Goal: Transaction & Acquisition: Purchase product/service

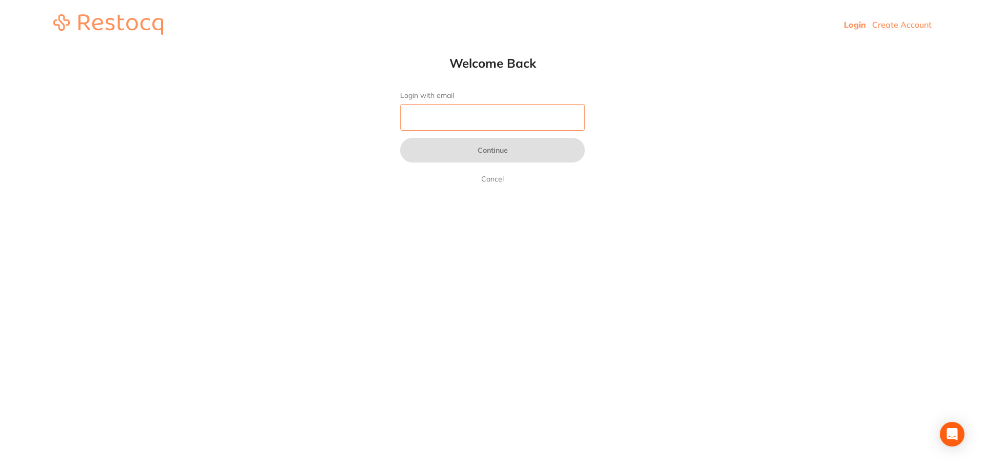
click at [471, 122] on input "Login with email" at bounding box center [492, 117] width 185 height 27
type input "[EMAIL_ADDRESS][DOMAIN_NAME]"
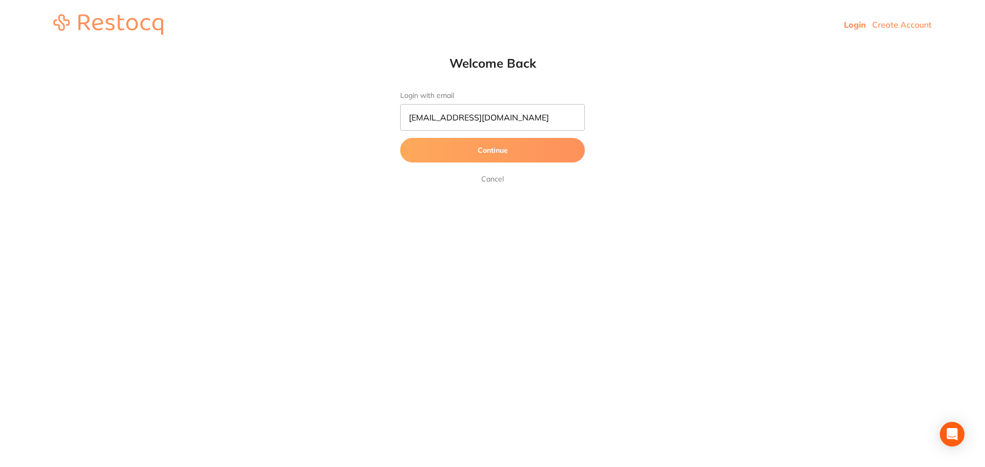
click at [446, 149] on button "Continue" at bounding box center [492, 150] width 185 height 25
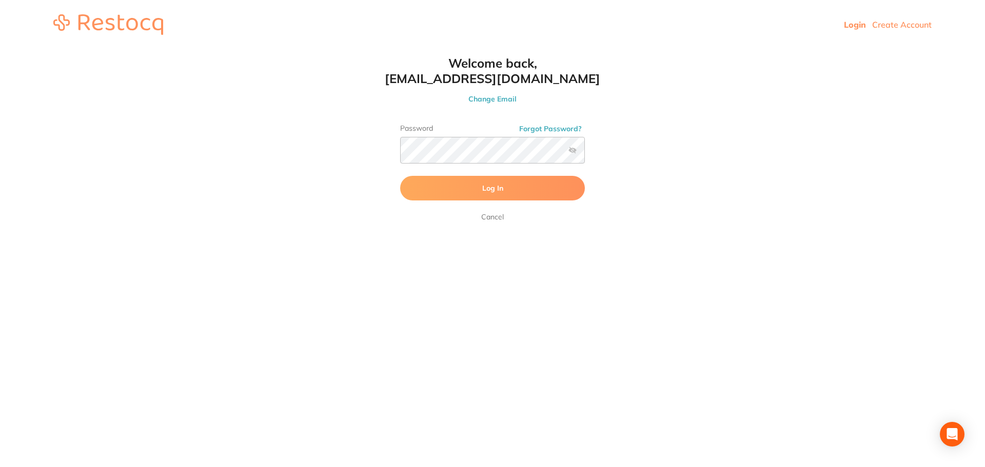
click at [477, 181] on button "Log In" at bounding box center [492, 188] width 185 height 25
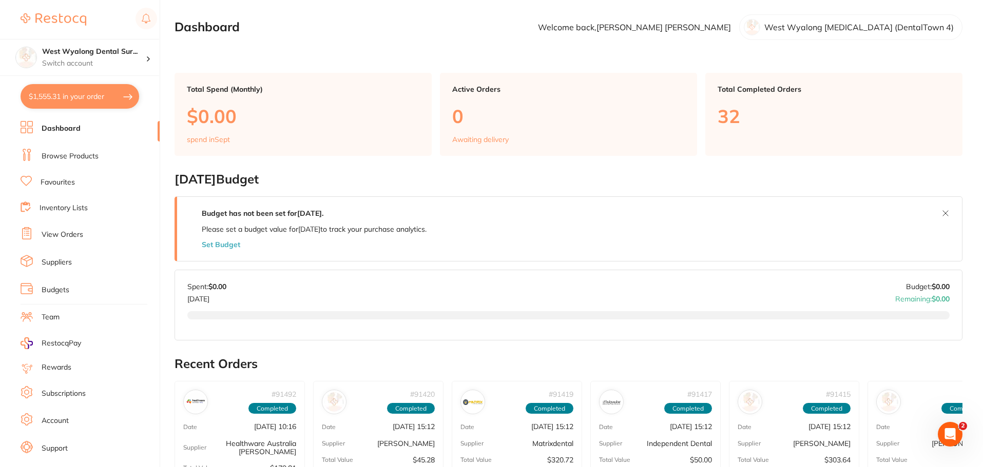
click at [70, 91] on button "$1,555.31 in your order" at bounding box center [80, 96] width 119 height 25
checkbox input "true"
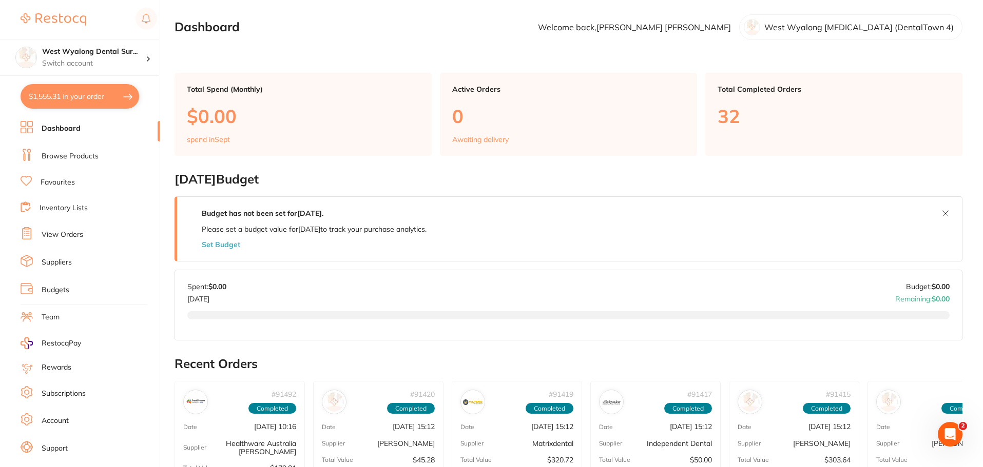
checkbox input "true"
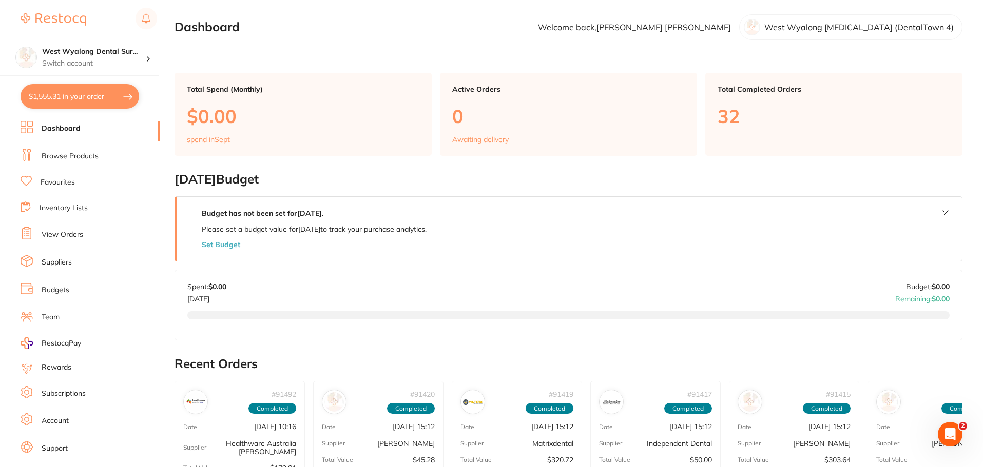
checkbox input "true"
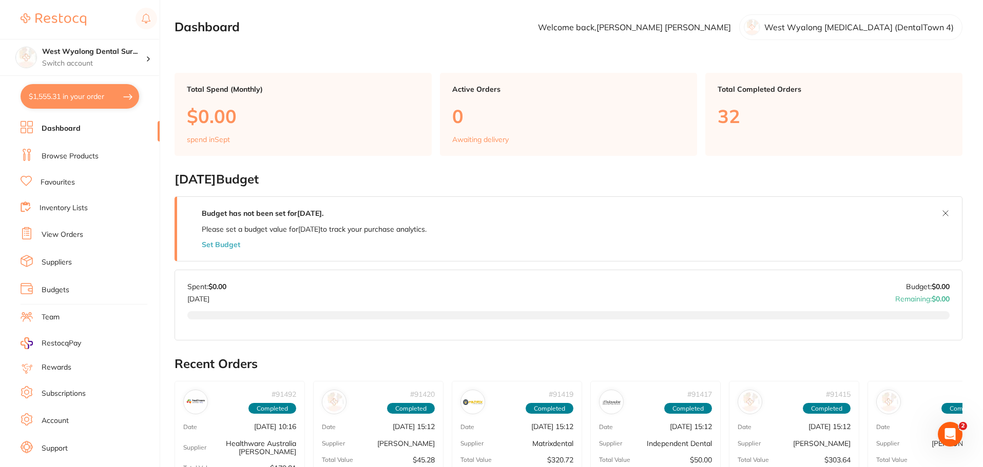
checkbox input "true"
